Goal: Task Accomplishment & Management: Use online tool/utility

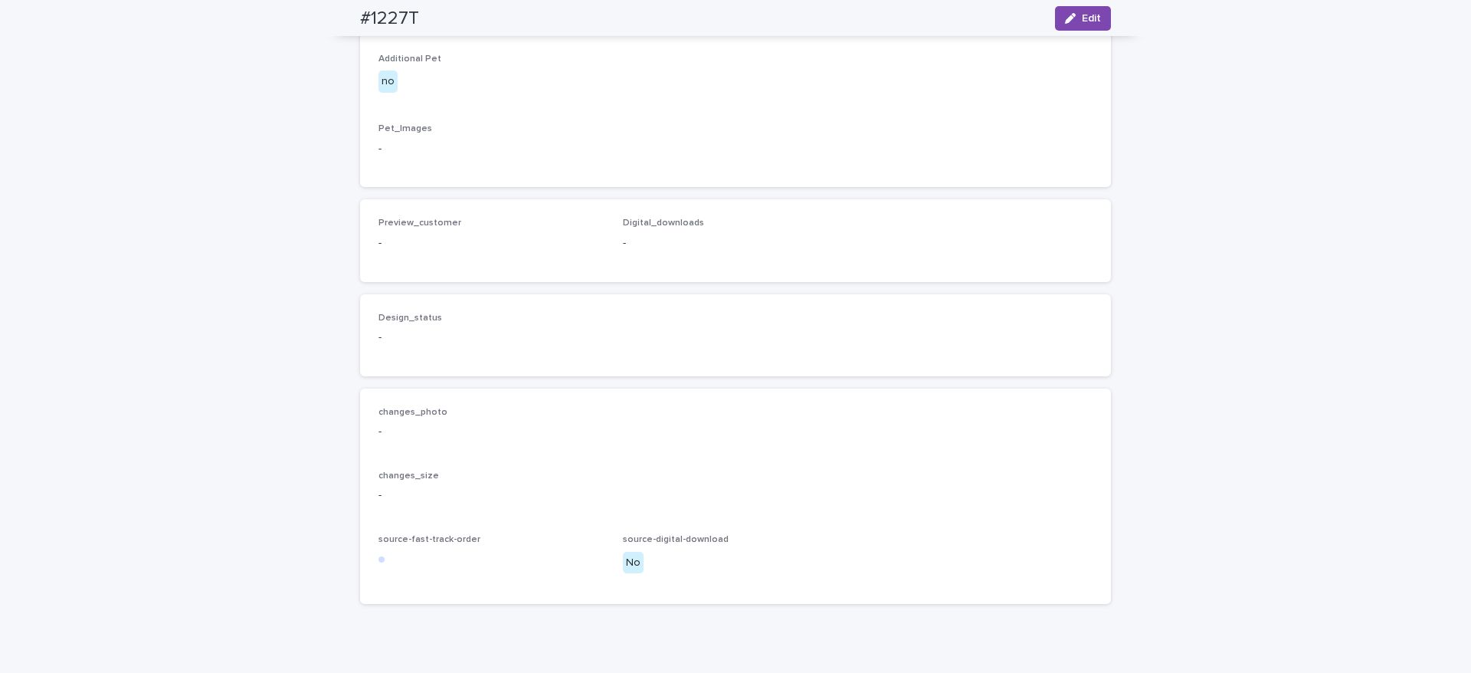
scroll to position [809, 0]
drag, startPoint x: 1077, startPoint y: 15, endPoint x: 637, endPoint y: 381, distance: 572.8
click at [1082, 15] on span "Edit" at bounding box center [1091, 18] width 19 height 11
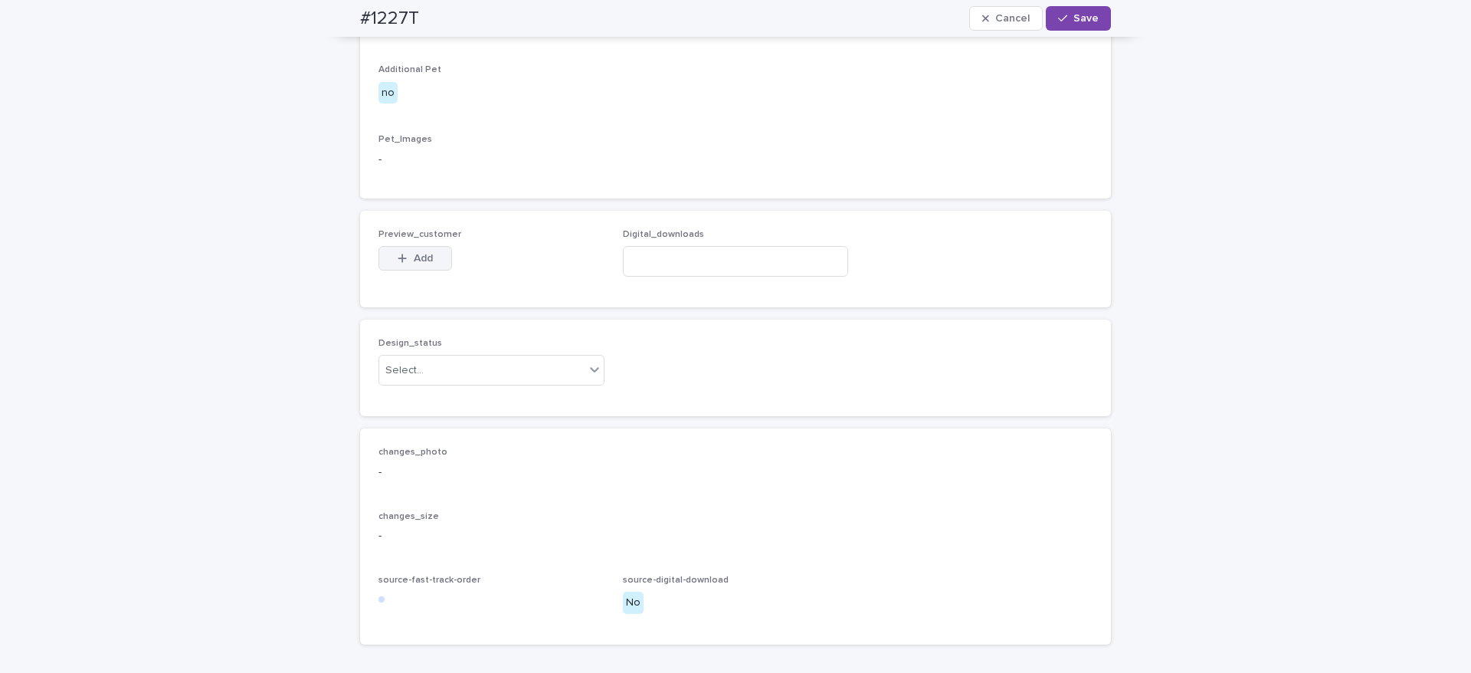
click at [401, 264] on div "button" at bounding box center [405, 258] width 15 height 11
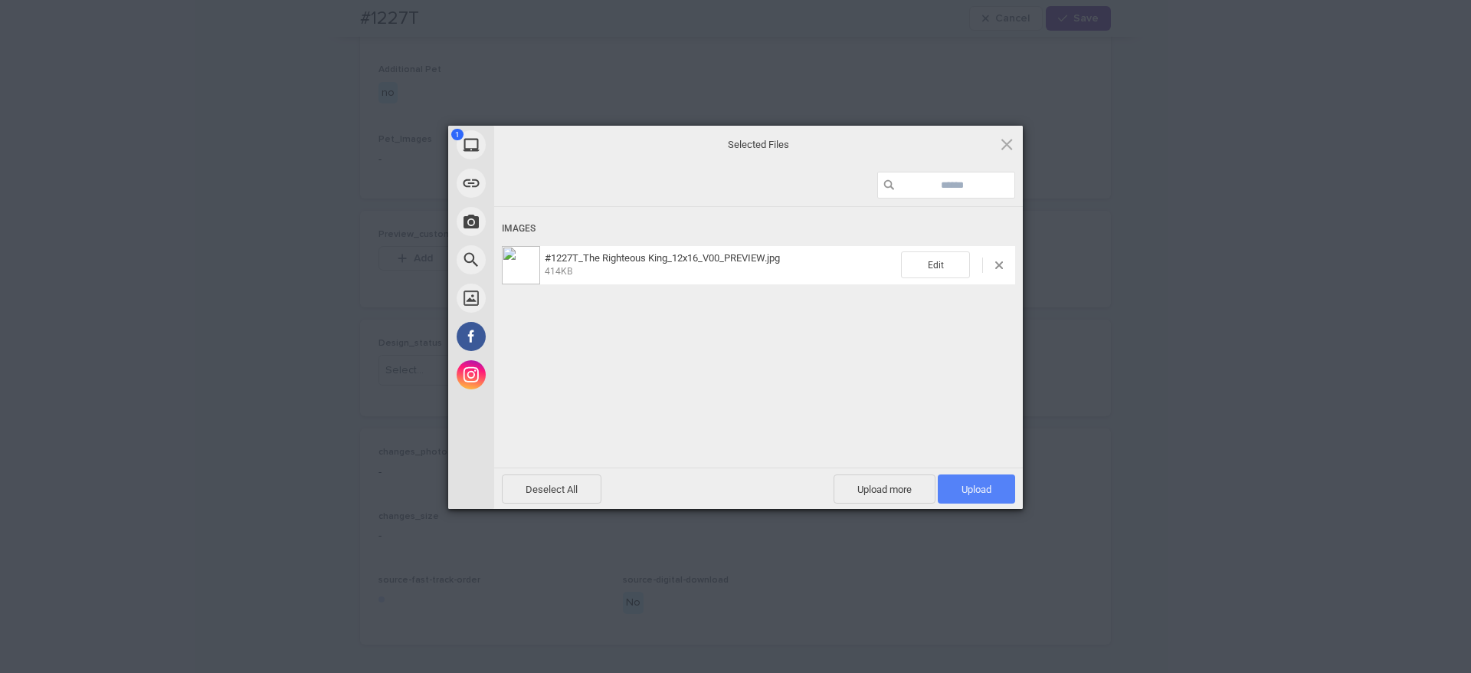
click at [983, 491] on span "Upload 1" at bounding box center [976, 488] width 30 height 11
click at [788, 393] on div "Uploading #1227T_The Righteous King_12x16_V00_PREVIEW.jpg 0.00B / 414KB" at bounding box center [758, 360] width 529 height 306
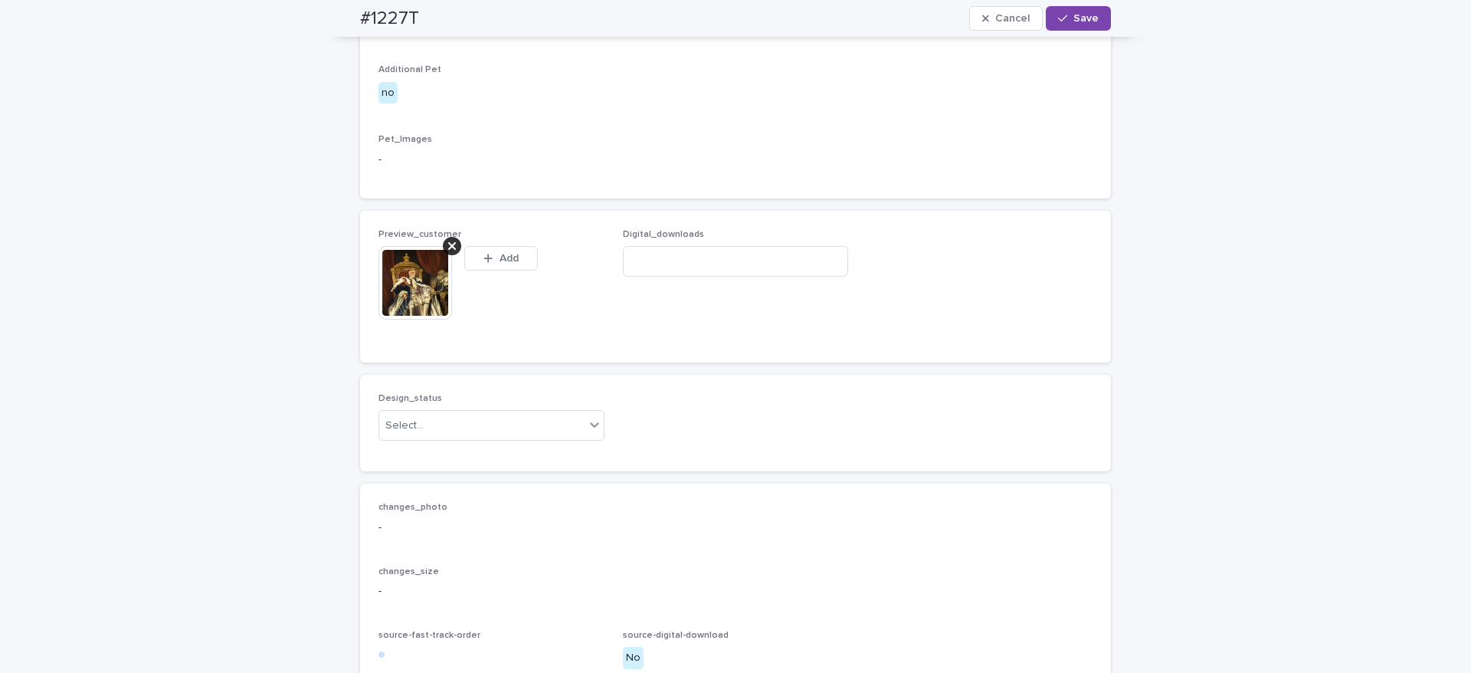
scroll to position [837, 0]
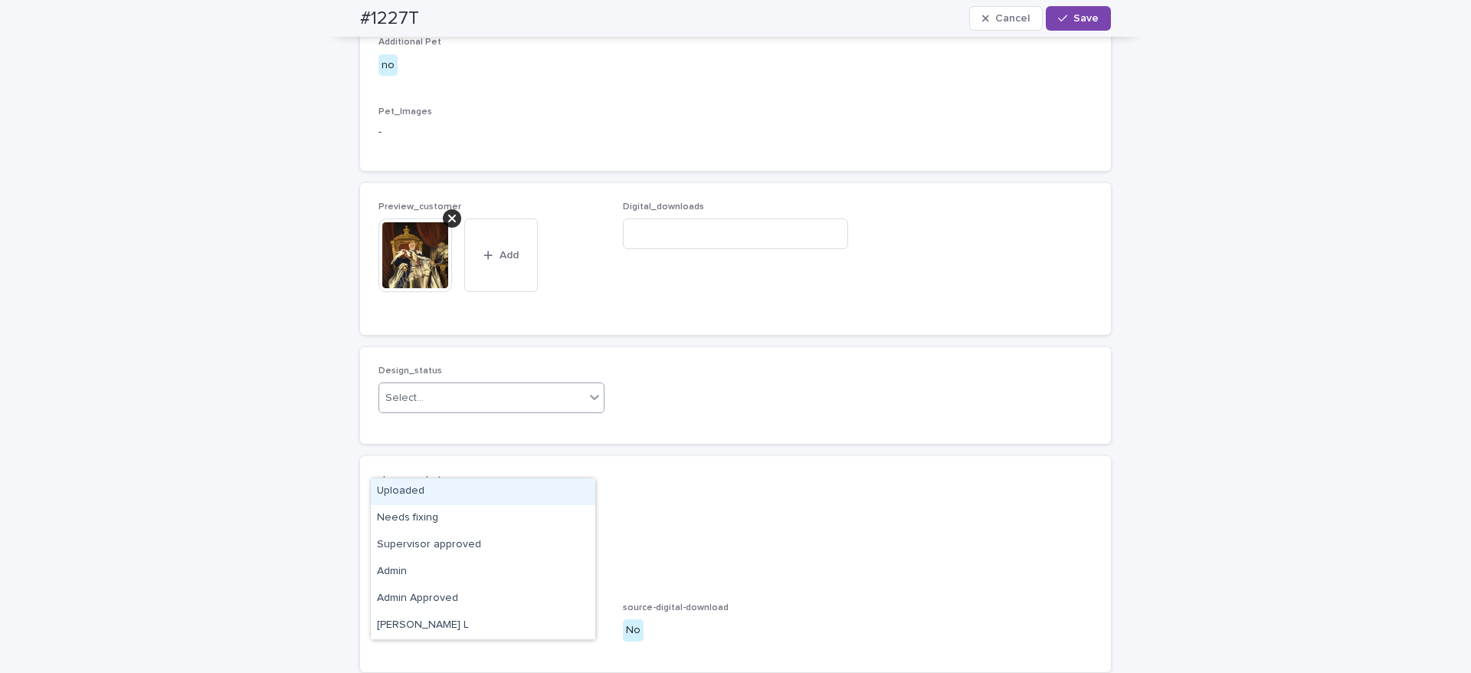
drag, startPoint x: 474, startPoint y: 467, endPoint x: 473, endPoint y: 483, distance: 16.2
click at [475, 411] on div "Select..." at bounding box center [481, 397] width 205 height 25
click at [474, 489] on div "Uploaded" at bounding box center [483, 491] width 224 height 27
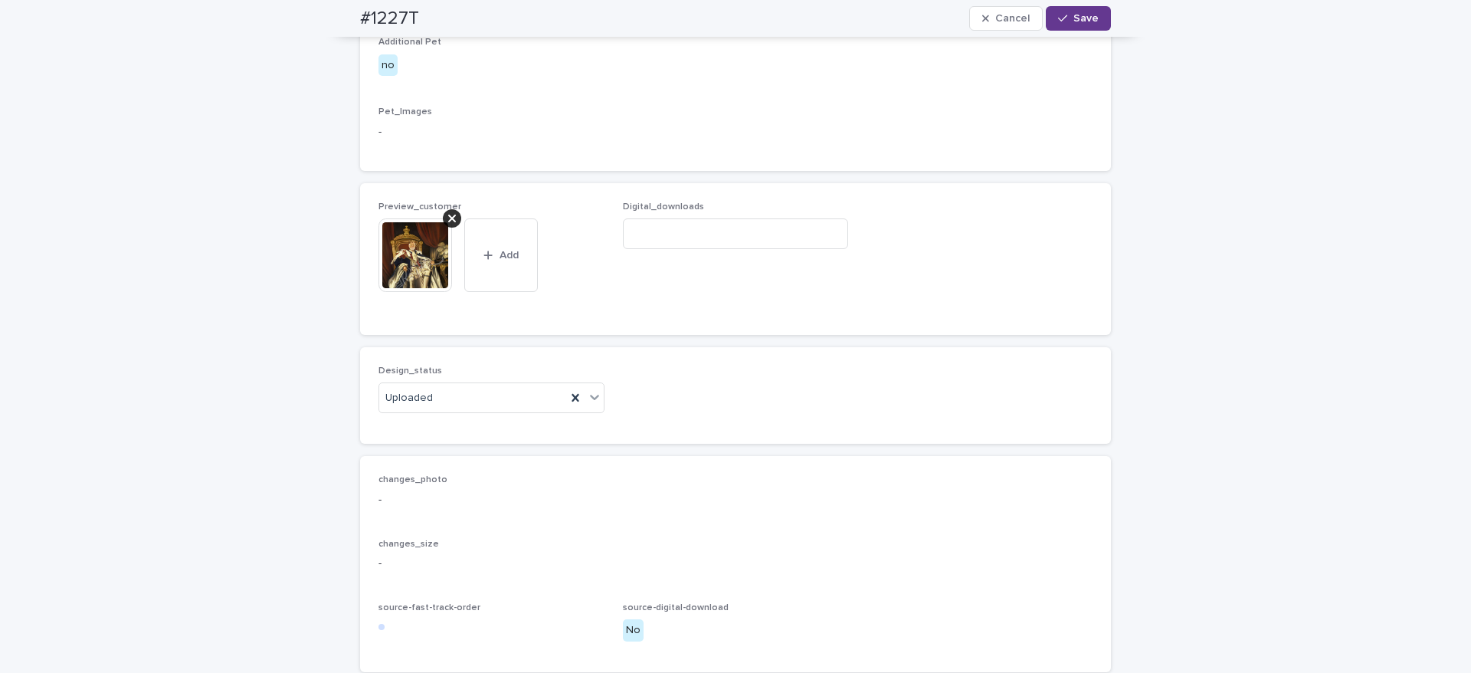
drag, startPoint x: 1076, startPoint y: 20, endPoint x: 1074, endPoint y: 29, distance: 9.3
click at [1076, 20] on span "Save" at bounding box center [1085, 18] width 25 height 11
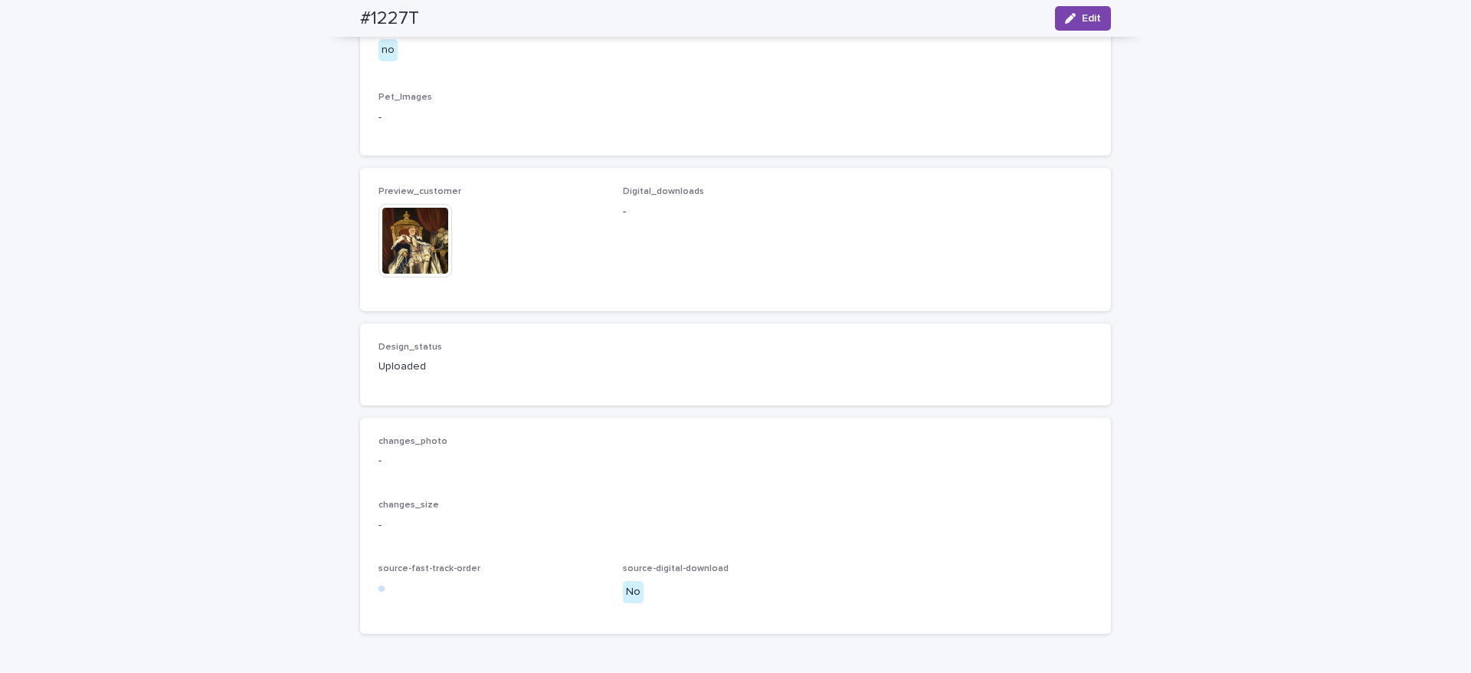
scroll to position [817, 0]
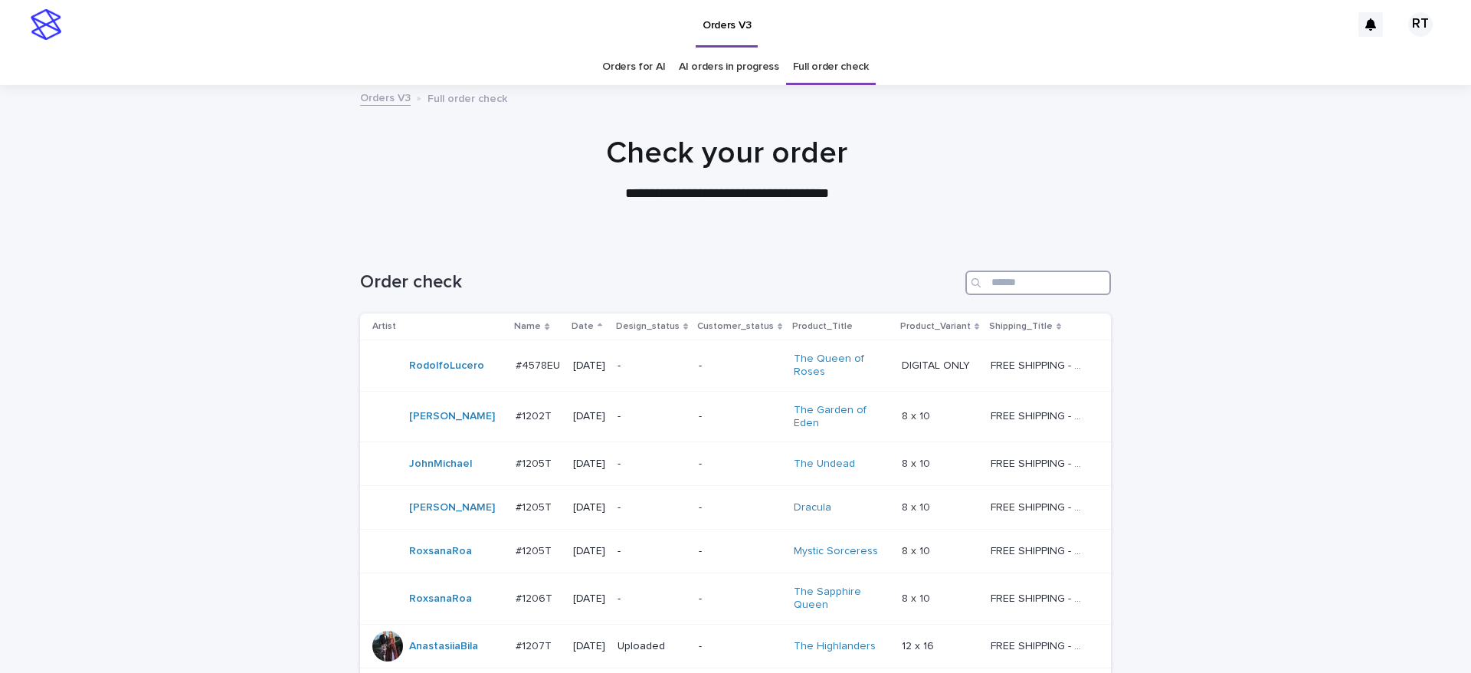
click at [1001, 285] on input "Search" at bounding box center [1038, 282] width 146 height 25
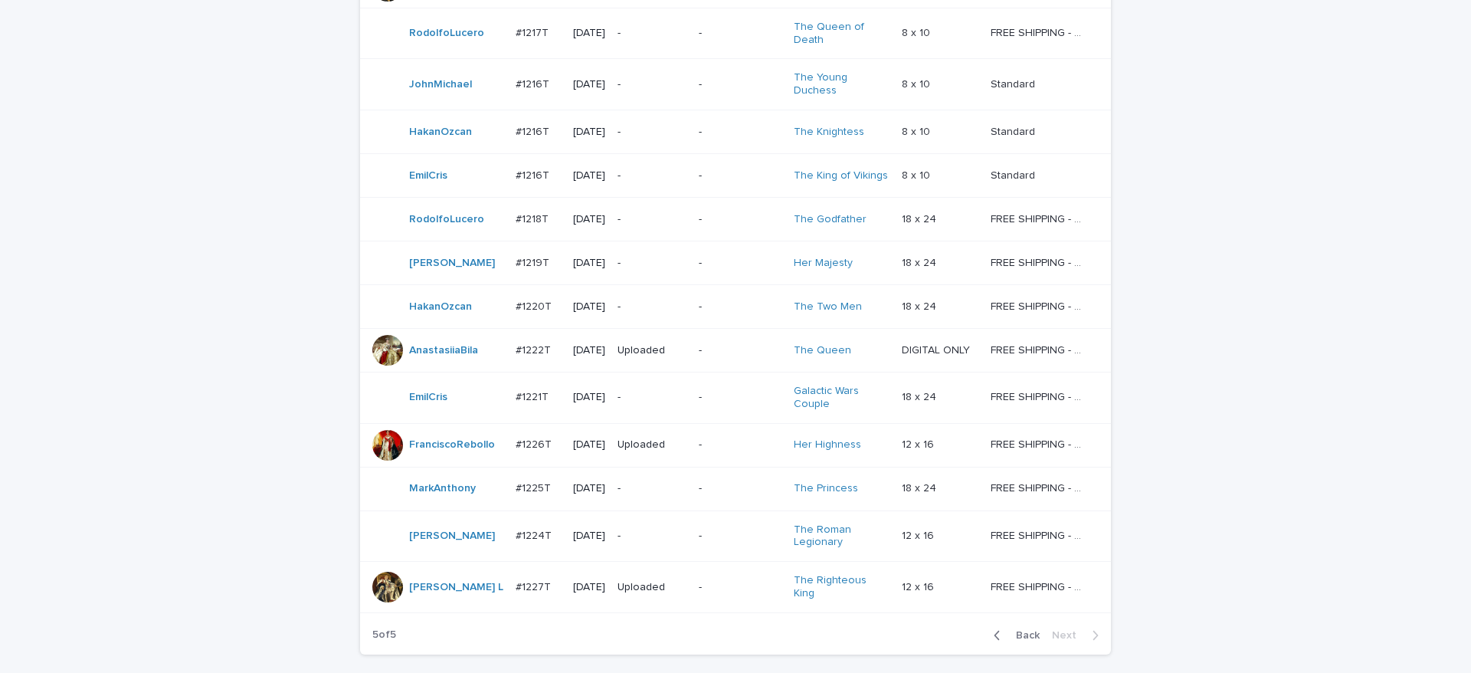
scroll to position [977, 0]
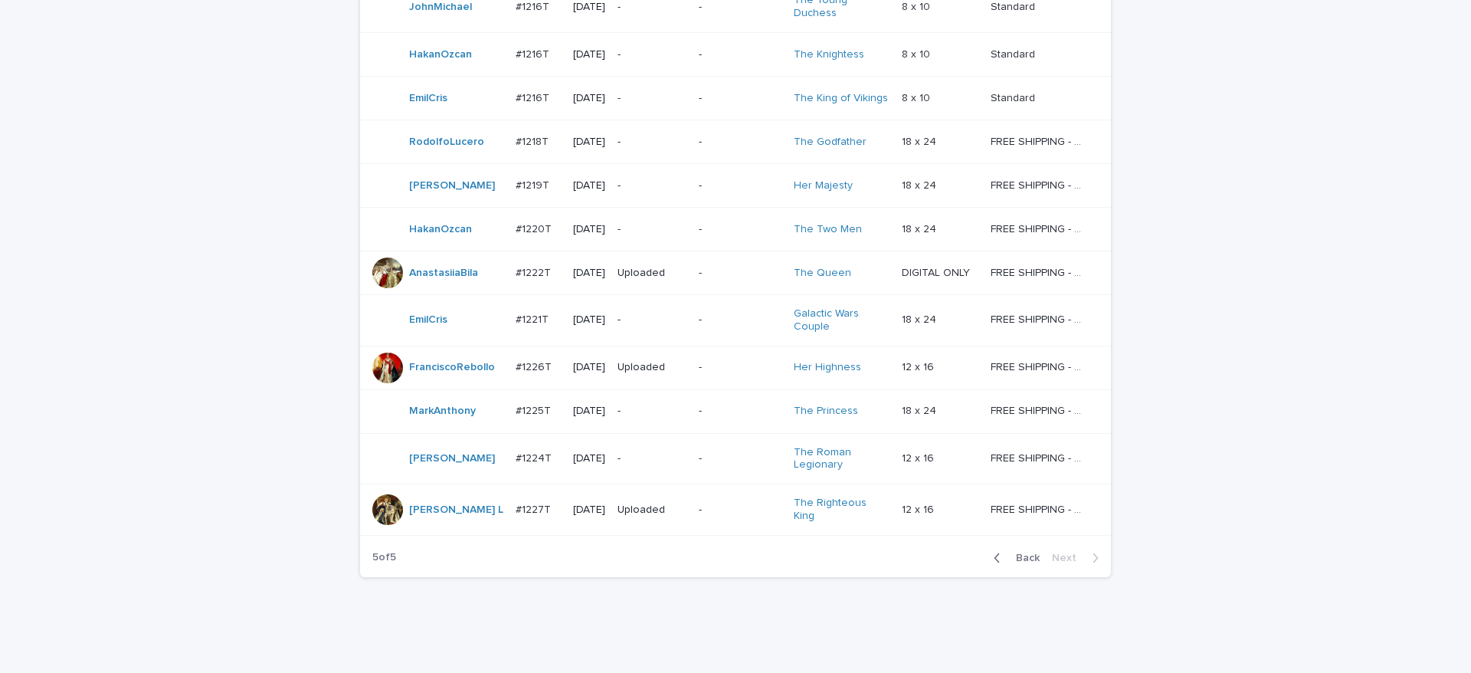
click at [1018, 552] on span "Back" at bounding box center [1023, 557] width 33 height 11
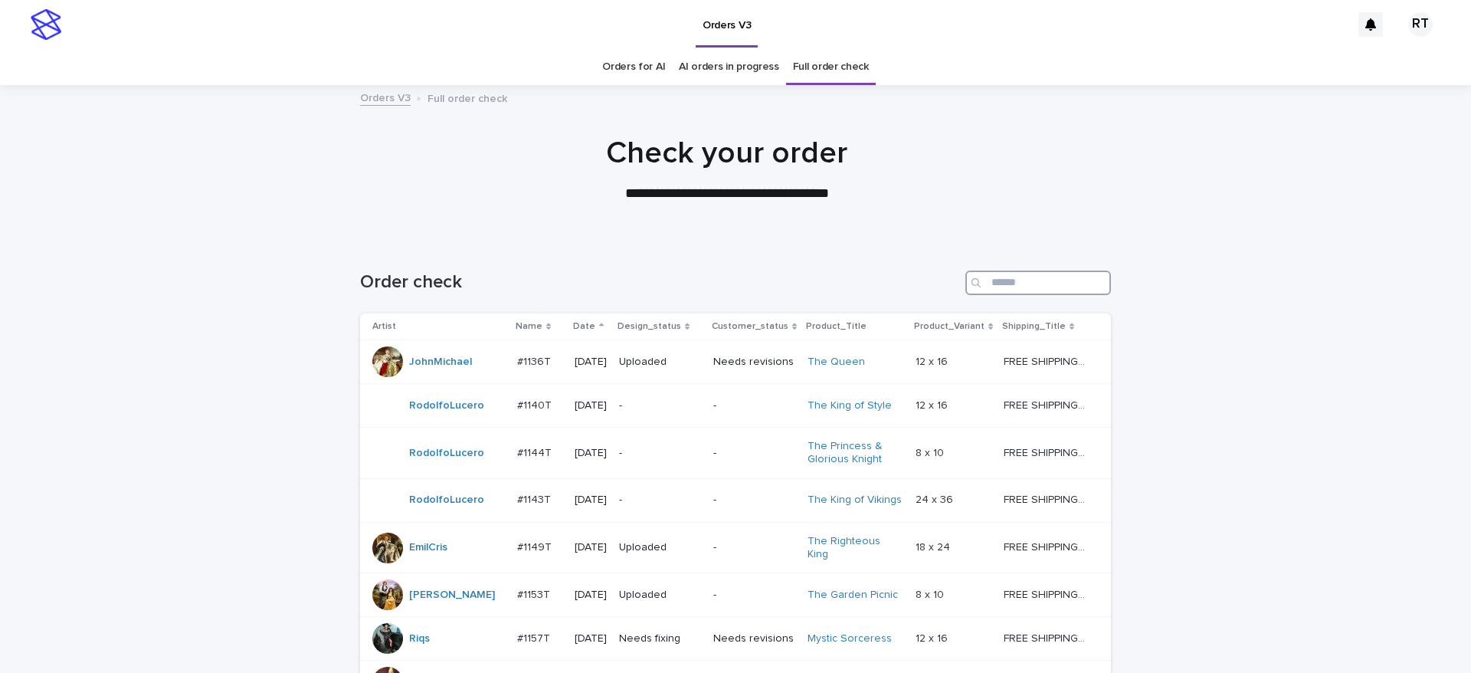
click at [1013, 290] on input "Search" at bounding box center [1038, 282] width 146 height 25
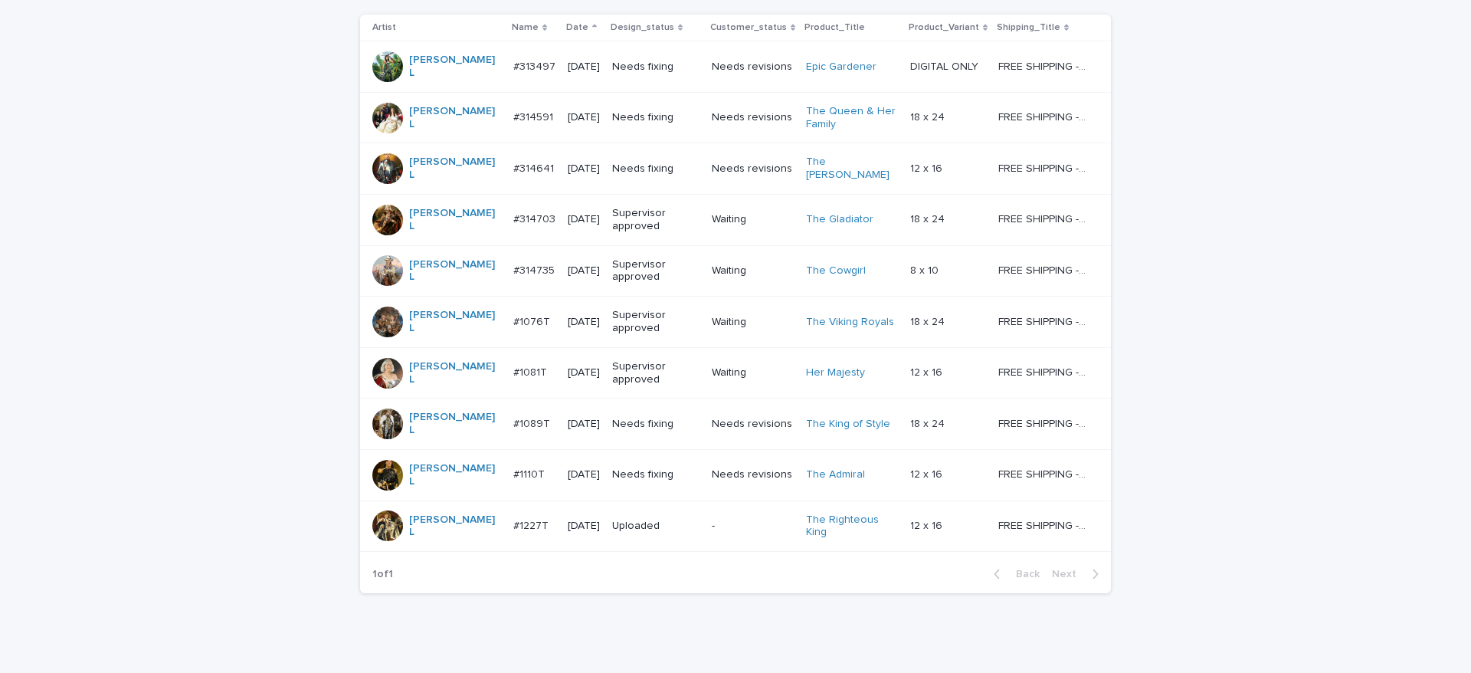
scroll to position [300, 0]
type input "***"
click at [656, 77] on td "Needs fixing" at bounding box center [656, 66] width 100 height 51
